Goal: Information Seeking & Learning: Learn about a topic

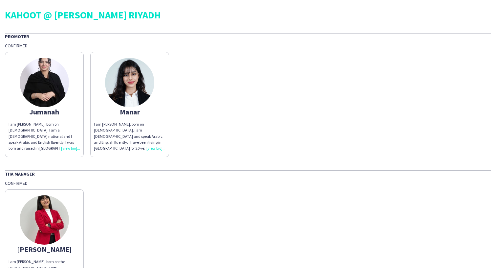
click at [155, 147] on div "I am [PERSON_NAME], born on [DEMOGRAPHIC_DATA]. I am [DEMOGRAPHIC_DATA] and spe…" at bounding box center [130, 136] width 72 height 30
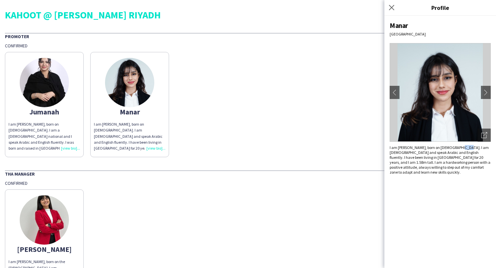
drag, startPoint x: 467, startPoint y: 148, endPoint x: 460, endPoint y: 148, distance: 6.9
click at [460, 148] on div "I am [PERSON_NAME], born on [DEMOGRAPHIC_DATA]. I am [DEMOGRAPHIC_DATA] and spe…" at bounding box center [440, 160] width 101 height 30
click at [459, 148] on div "I am [PERSON_NAME], born on [DEMOGRAPHIC_DATA]. I am [DEMOGRAPHIC_DATA] and spe…" at bounding box center [440, 160] width 101 height 30
click at [485, 93] on app-icon "chevron-right" at bounding box center [486, 92] width 9 height 6
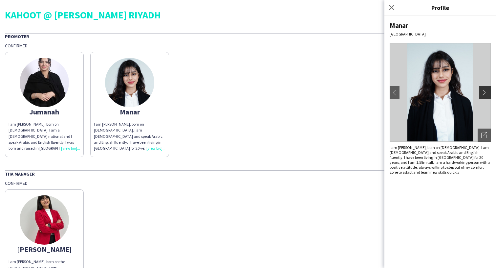
click at [485, 93] on app-icon "chevron-right" at bounding box center [486, 92] width 9 height 6
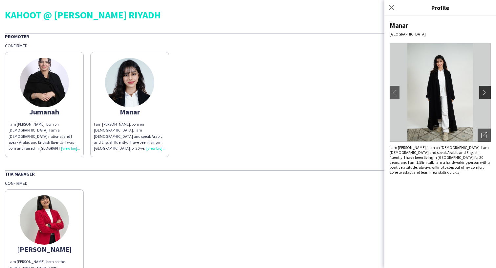
click at [485, 93] on app-icon "chevron-right" at bounding box center [486, 92] width 9 height 6
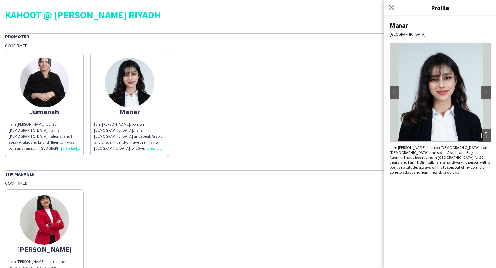
click at [54, 88] on img at bounding box center [44, 82] width 49 height 49
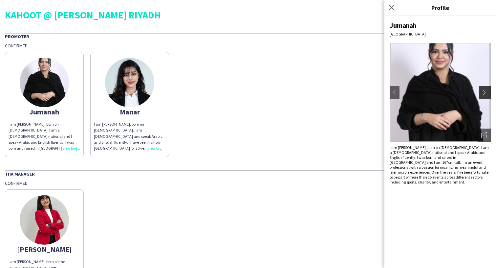
click at [487, 89] on app-icon "chevron-right" at bounding box center [486, 92] width 9 height 6
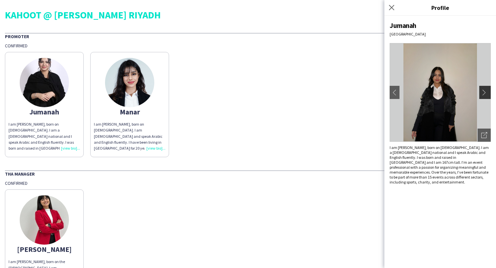
click at [487, 90] on app-icon "chevron-right" at bounding box center [486, 92] width 9 height 6
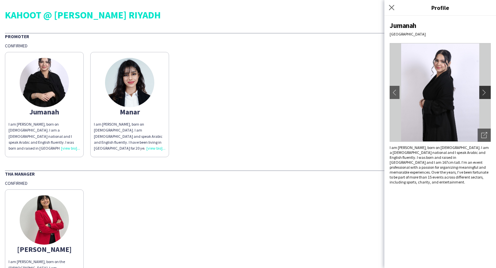
click at [487, 90] on app-icon "chevron-right" at bounding box center [486, 92] width 9 height 6
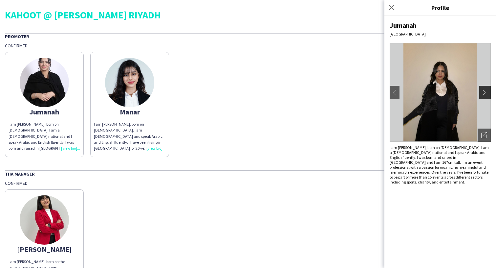
click at [487, 90] on app-icon "chevron-right" at bounding box center [486, 92] width 9 height 6
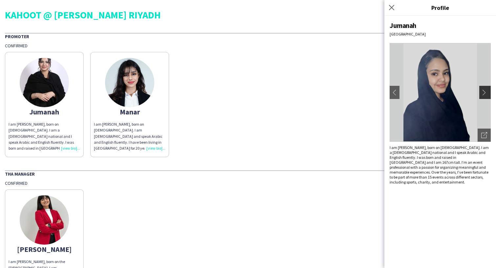
click at [487, 90] on app-icon "chevron-right" at bounding box center [486, 92] width 9 height 6
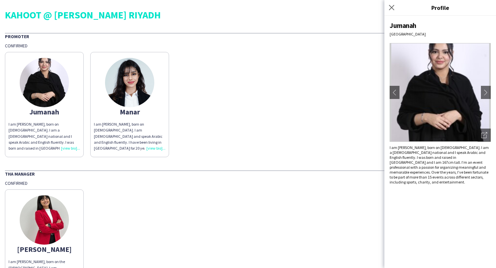
click at [46, 230] on img at bounding box center [44, 219] width 49 height 49
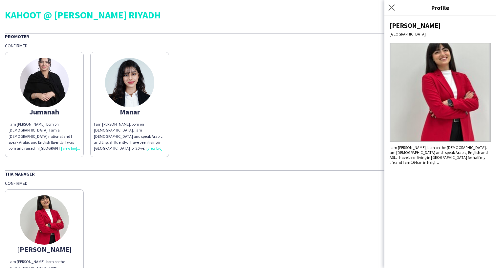
click at [392, 3] on app-icon "Close pop-in" at bounding box center [392, 8] width 10 height 10
